Goal: Obtain resource: Obtain resource

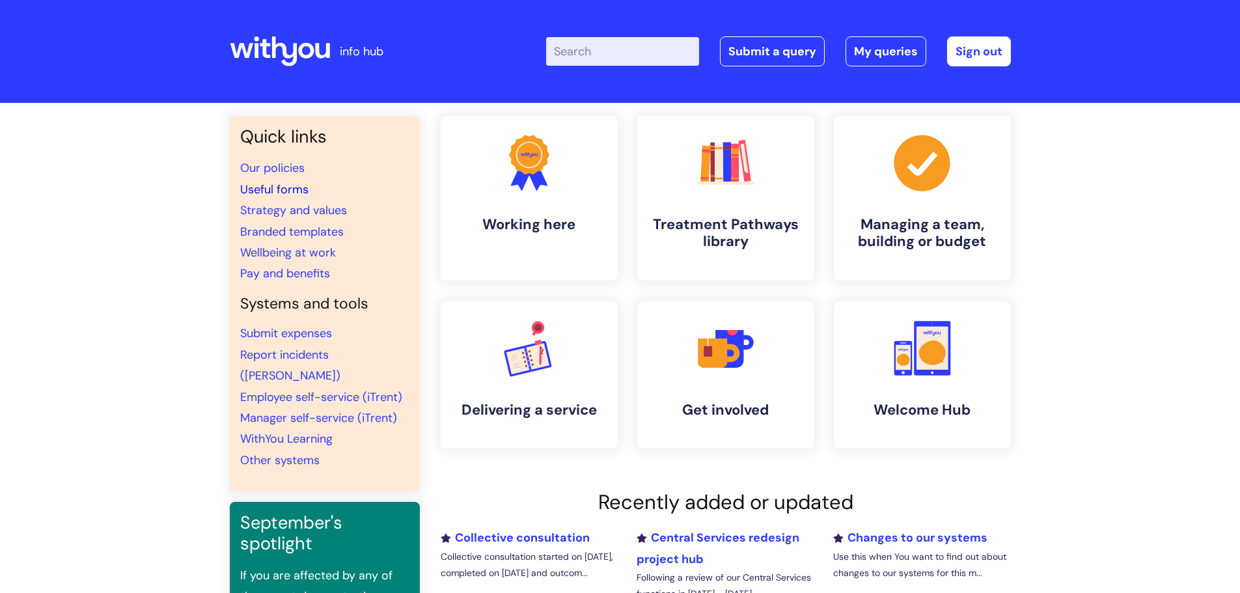
click at [284, 187] on link "Useful forms" at bounding box center [274, 190] width 68 height 16
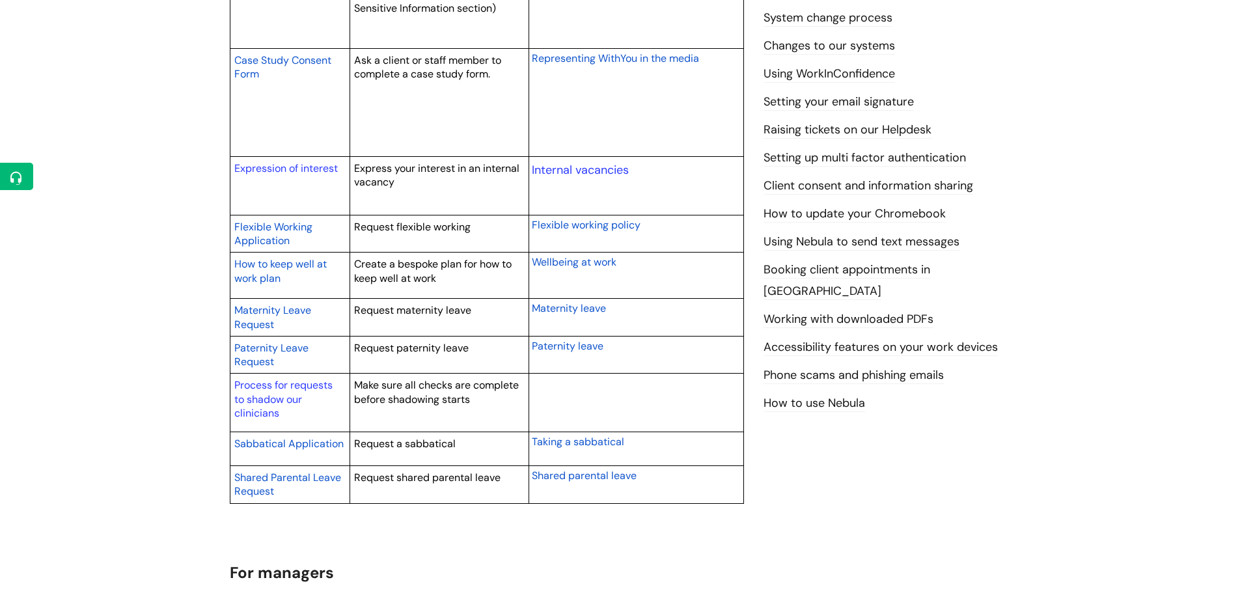
scroll to position [521, 0]
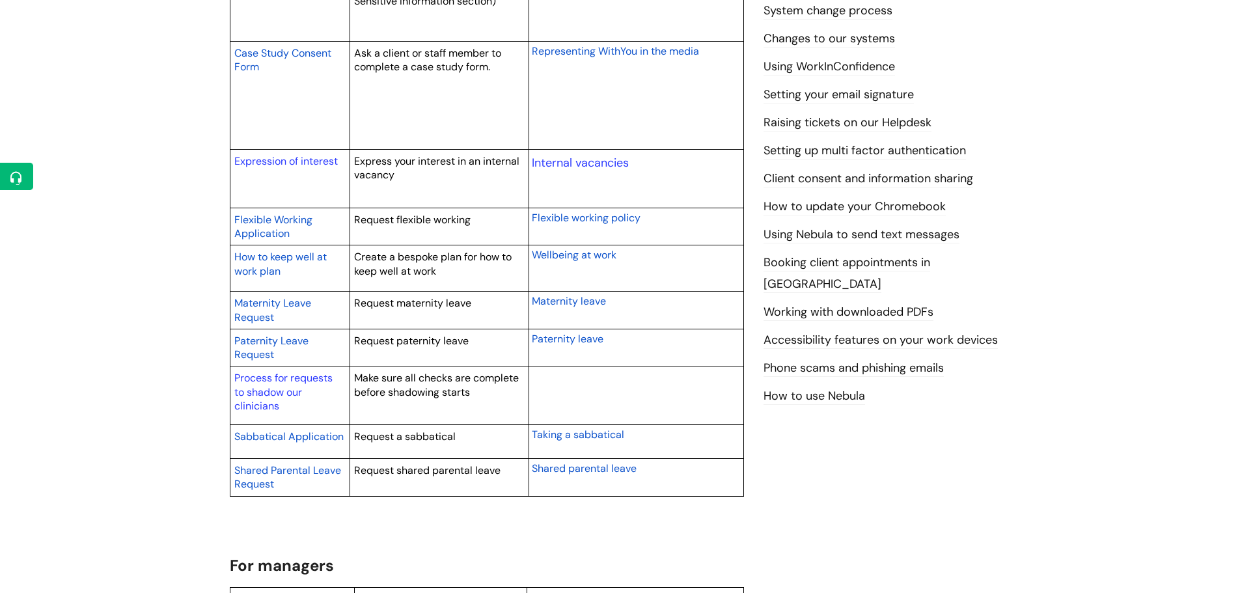
click at [304, 433] on span "Sabbatical Application" at bounding box center [288, 437] width 109 height 14
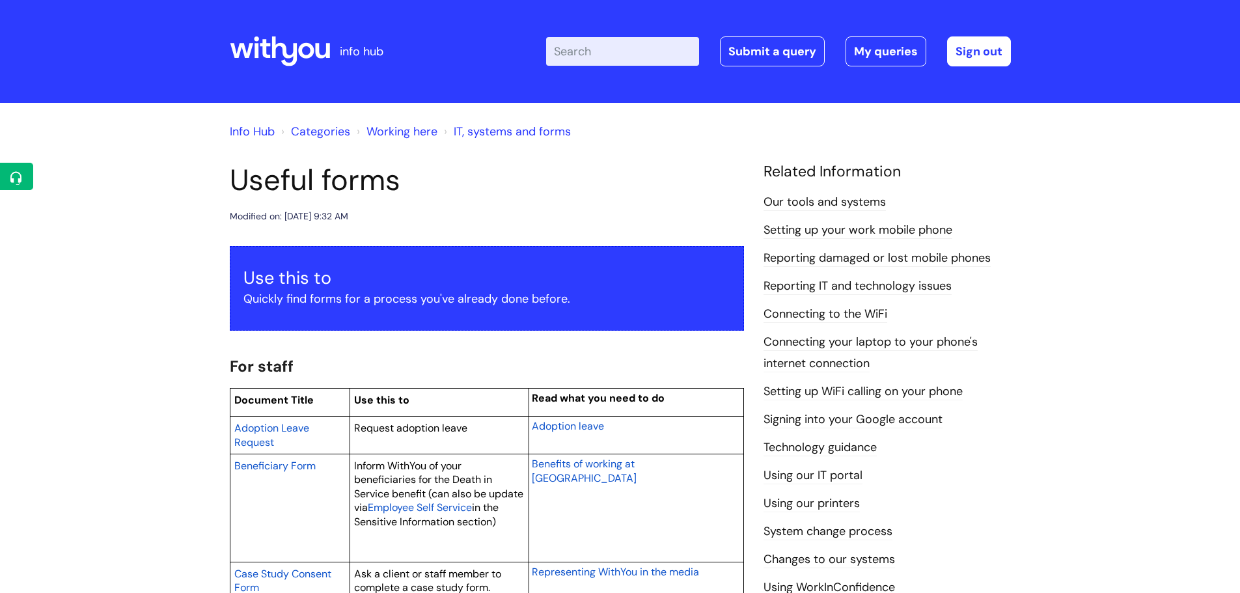
scroll to position [521, 0]
